Goal: Task Accomplishment & Management: Manage account settings

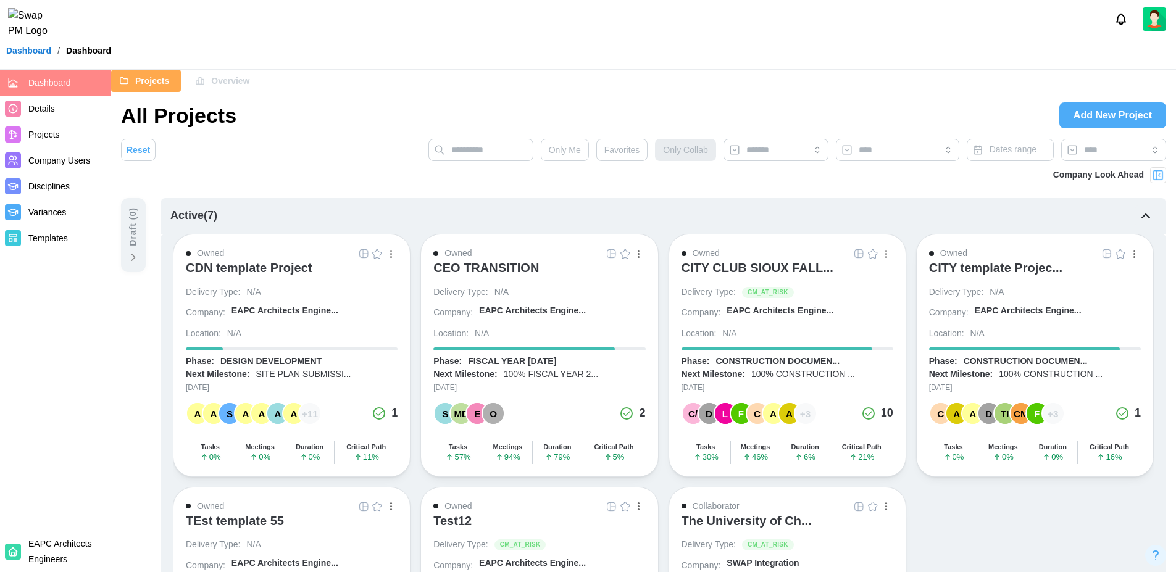
click at [64, 164] on span "Company Users" at bounding box center [59, 161] width 62 height 10
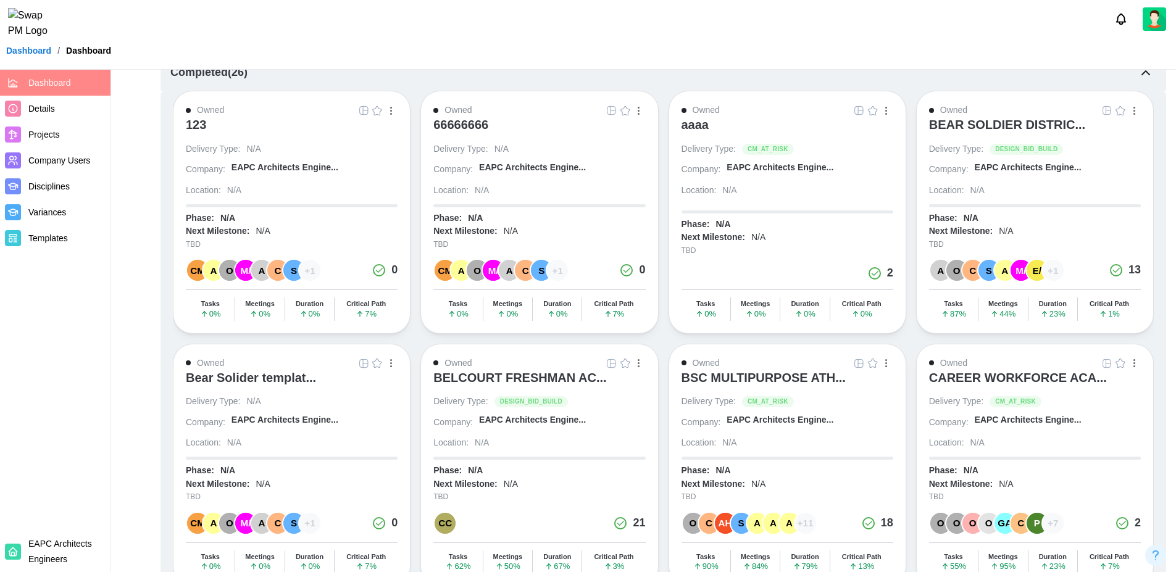
click at [30, 55] on link "Dashboard" at bounding box center [28, 50] width 45 height 9
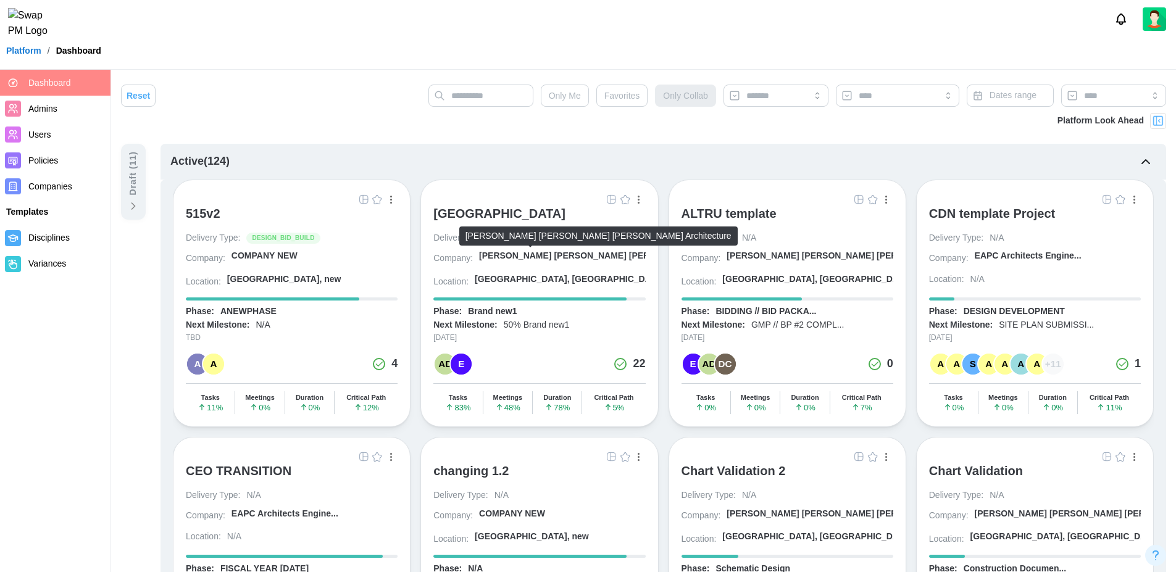
click at [534, 257] on div "[PERSON_NAME] [PERSON_NAME] [PERSON_NAME] A..." at bounding box center [598, 256] width 238 height 12
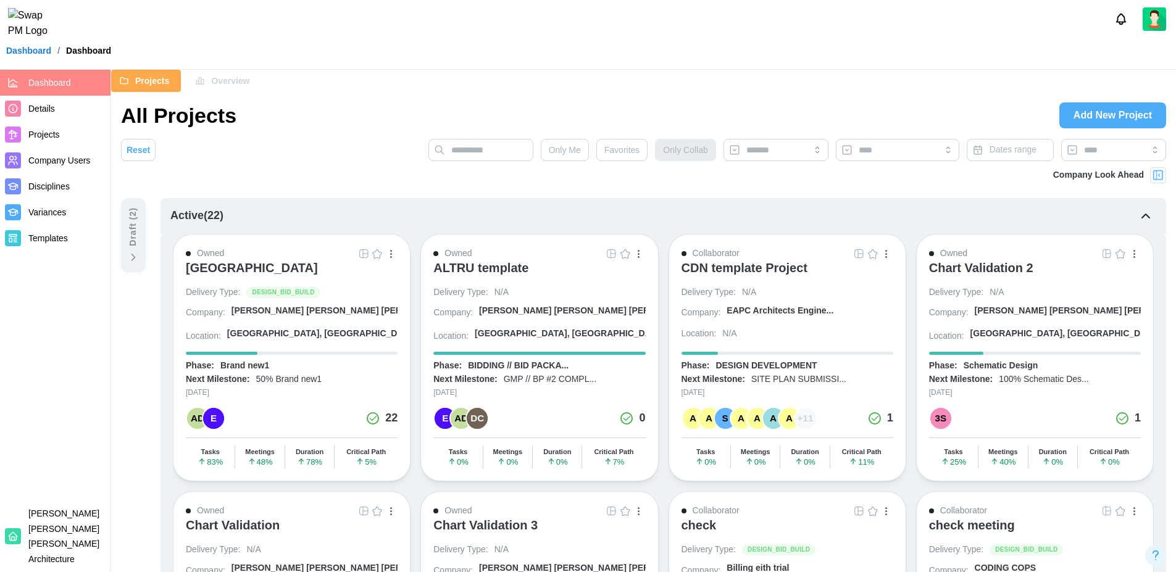
click at [75, 162] on span "Company Users" at bounding box center [59, 161] width 62 height 10
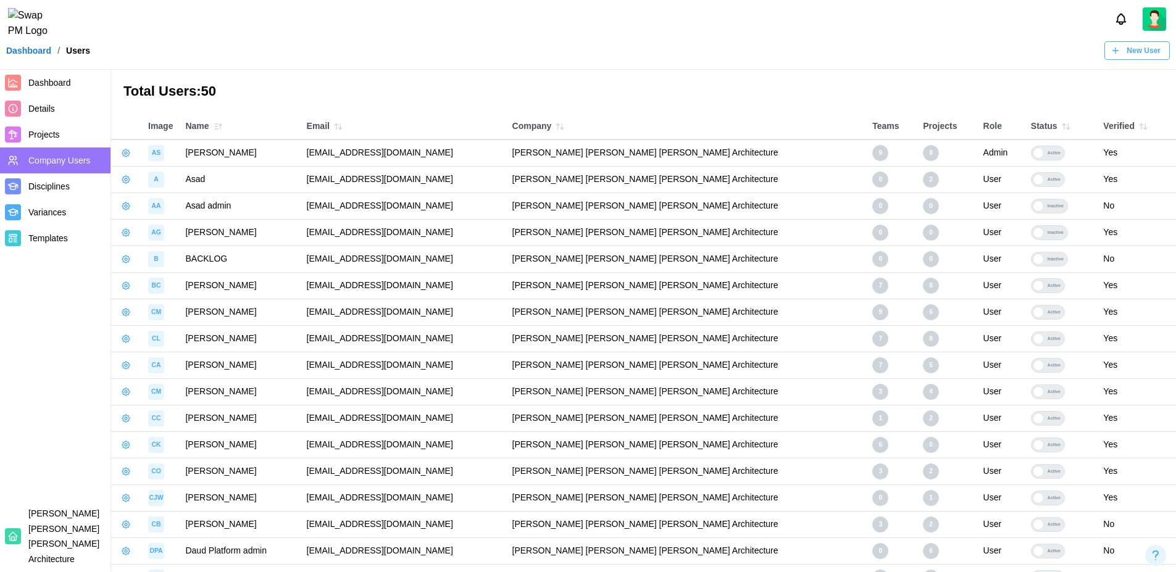
click at [125, 153] on icon "button" at bounding box center [126, 153] width 10 height 10
click at [125, 260] on icon "button" at bounding box center [126, 259] width 10 height 10
click at [130, 154] on icon "button" at bounding box center [126, 153] width 10 height 10
click at [289, 92] on h3 "Total Users: 50" at bounding box center [643, 91] width 1040 height 19
drag, startPoint x: 331, startPoint y: 178, endPoint x: 489, endPoint y: 185, distance: 158.2
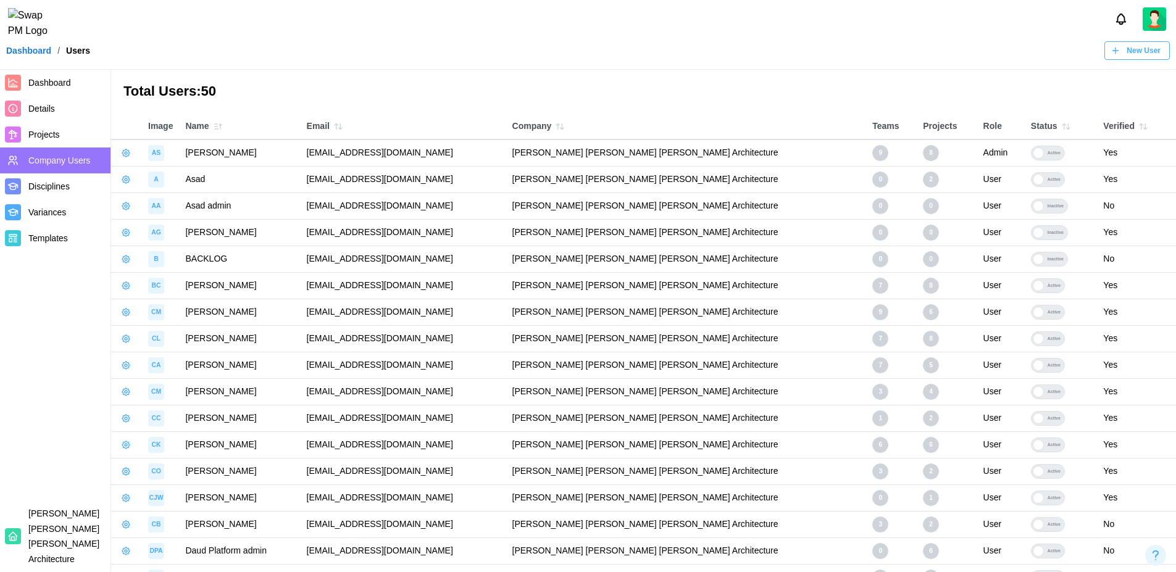
click at [489, 185] on td "[EMAIL_ADDRESS][DOMAIN_NAME]" at bounding box center [403, 179] width 205 height 27
copy td "[EMAIL_ADDRESS][DOMAIN_NAME]"
click at [125, 180] on icon "button" at bounding box center [126, 179] width 2 height 2
click at [148, 200] on link "Manage App User" at bounding box center [182, 212] width 124 height 26
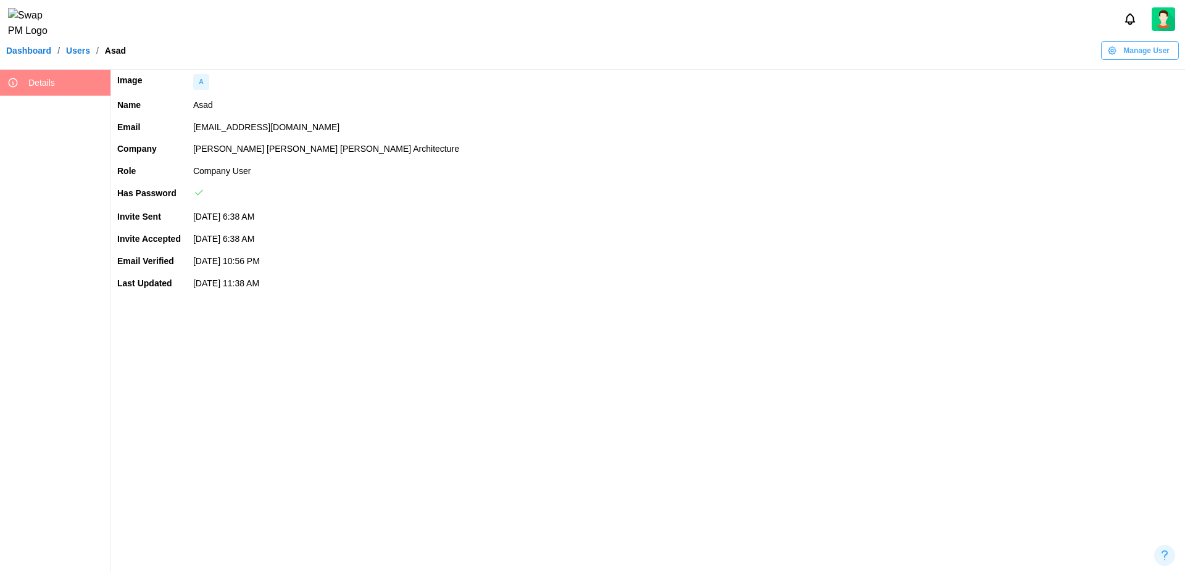
click at [1125, 59] on span "Manage User" at bounding box center [1146, 50] width 46 height 17
click at [1108, 133] on div "Set User Password" at bounding box center [1137, 128] width 74 height 10
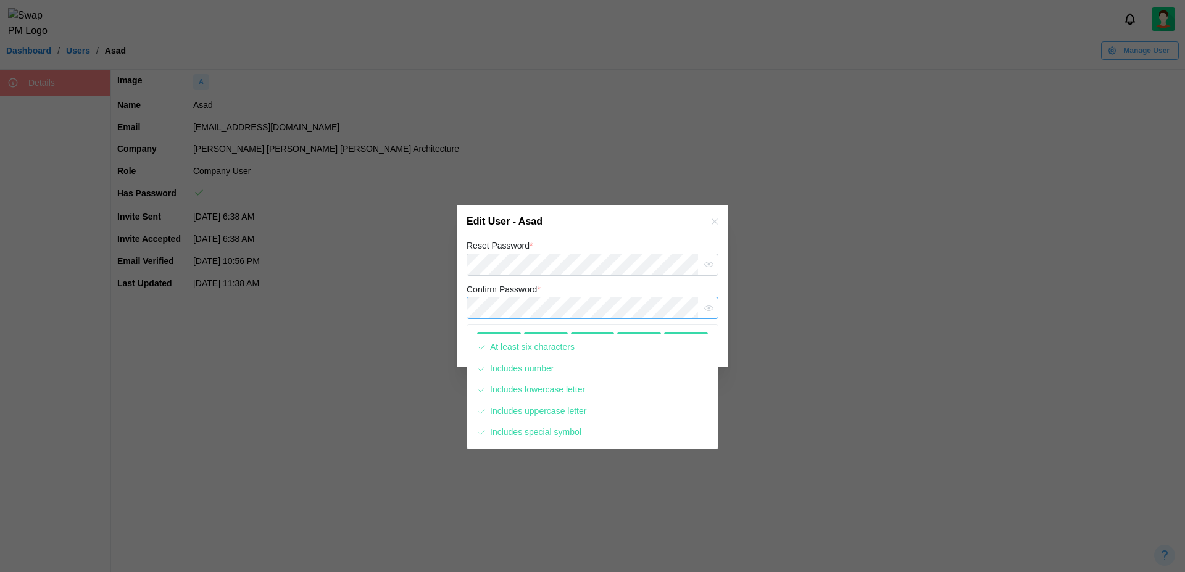
click at [661, 335] on button "Save" at bounding box center [689, 346] width 57 height 22
